Goal: Information Seeking & Learning: Learn about a topic

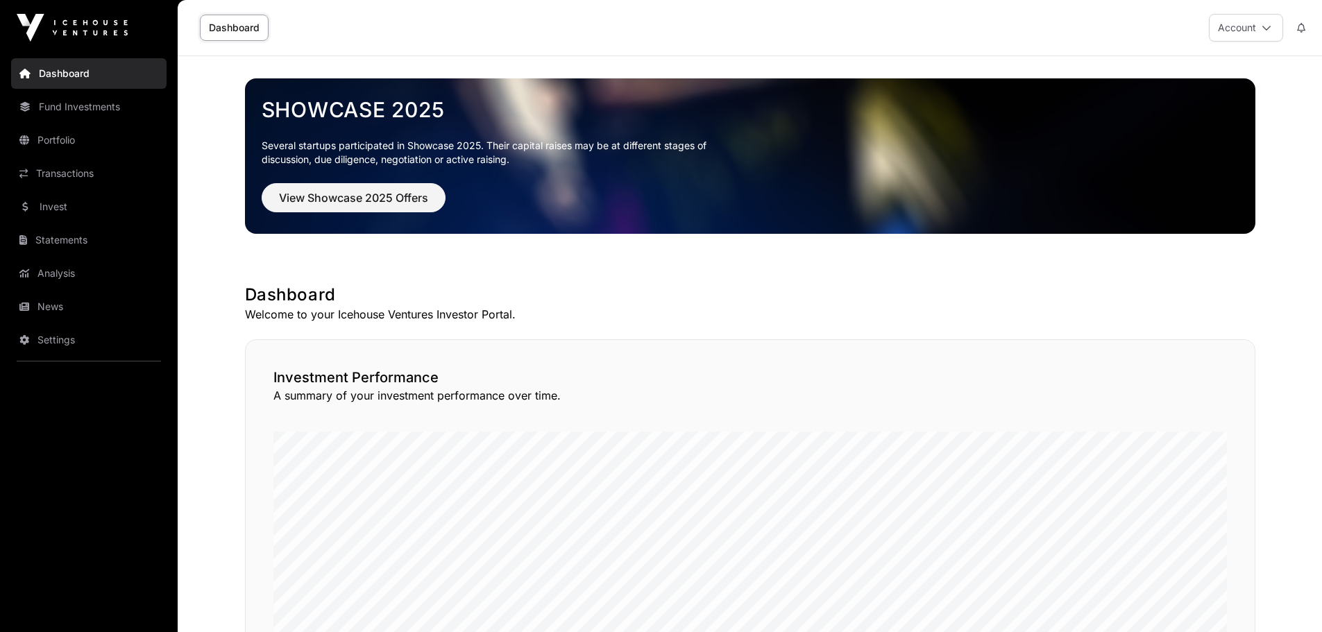
click at [69, 155] on nav "Dashboard Fund Investments Portfolio Transactions Invest Statements Analysis Ne…" at bounding box center [89, 339] width 178 height 566
click at [64, 137] on link "Portfolio" at bounding box center [88, 140] width 155 height 31
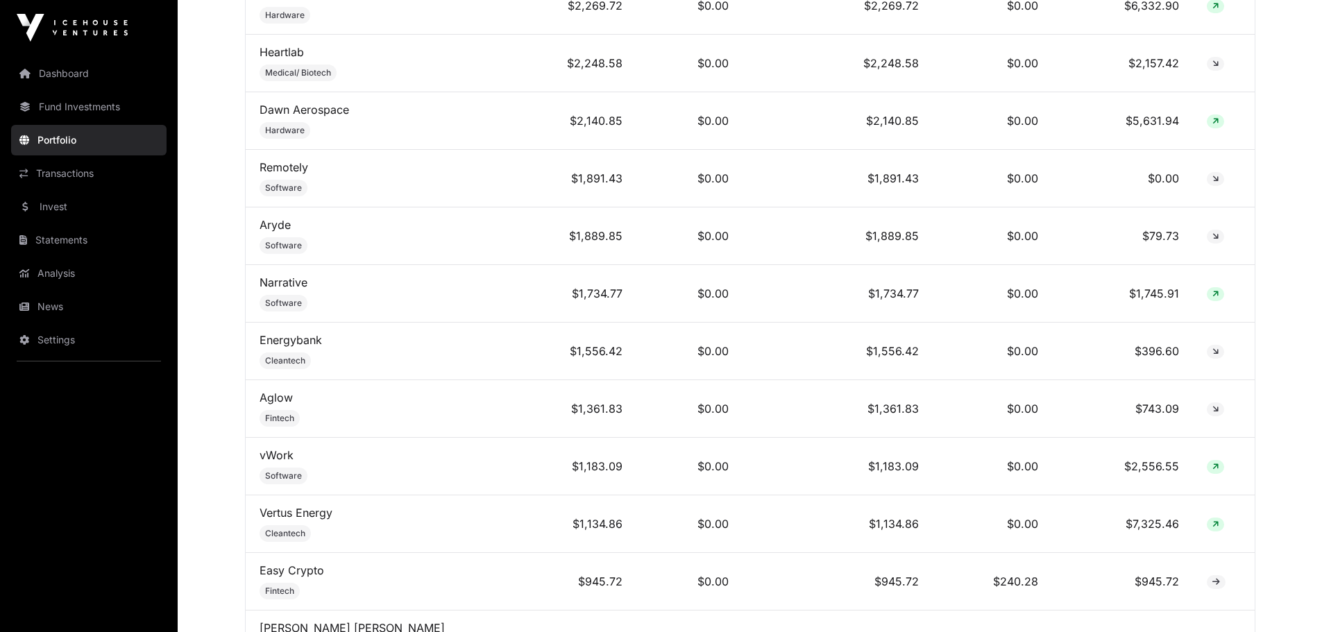
scroll to position [902, 0]
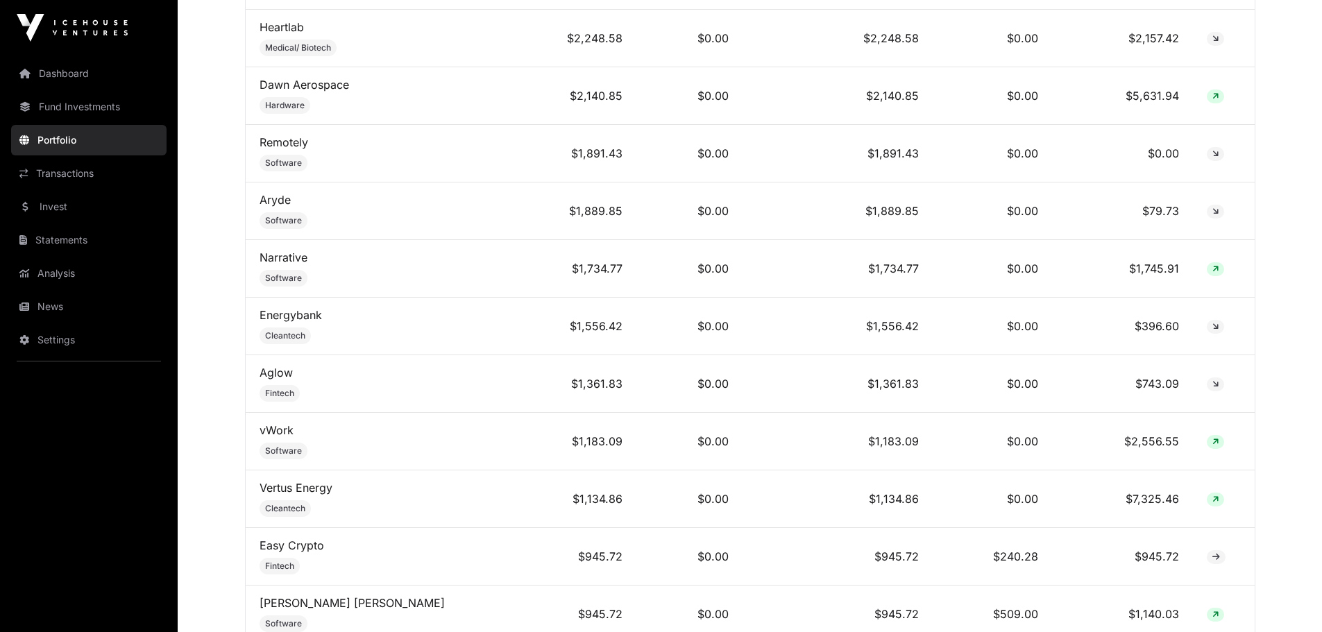
click at [279, 205] on link "Aryde" at bounding box center [275, 200] width 31 height 14
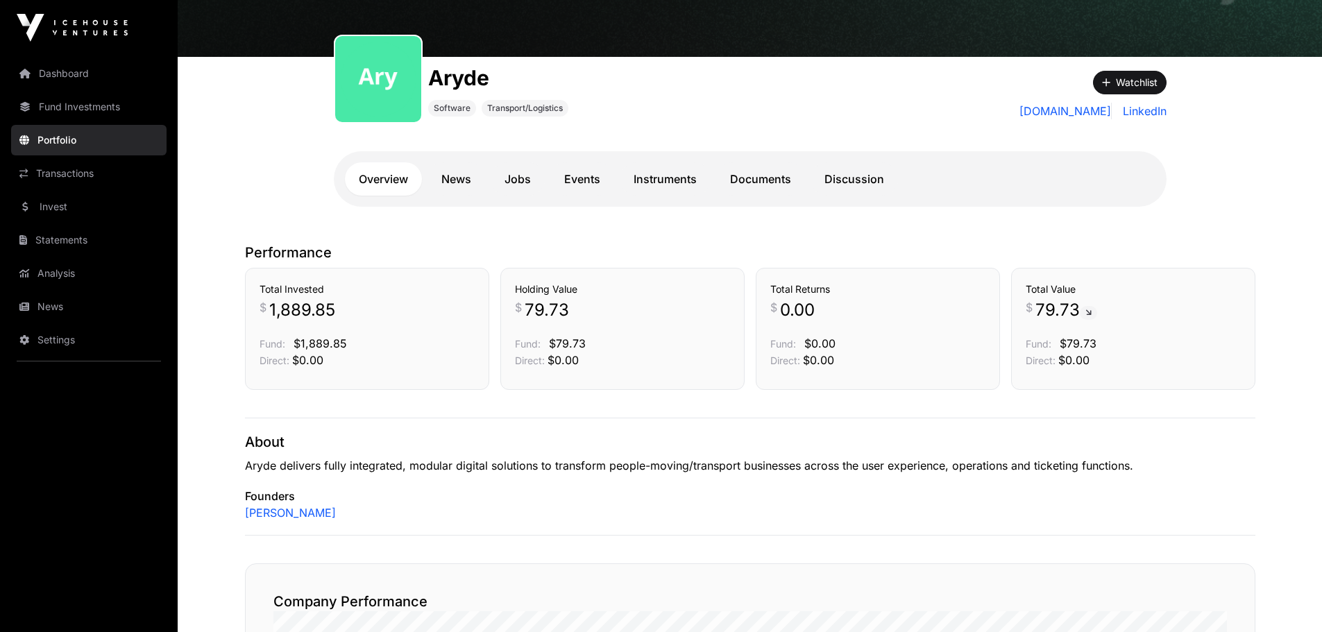
click at [451, 185] on link "News" at bounding box center [457, 178] width 58 height 33
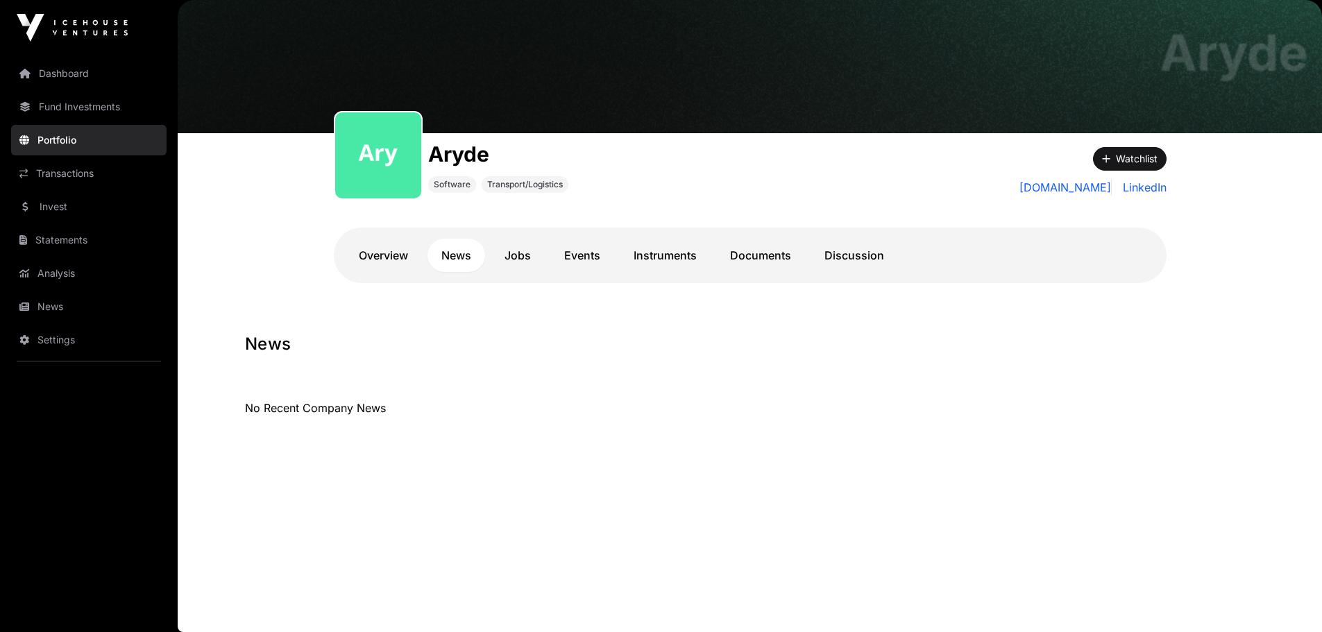
scroll to position [56, 0]
